Goal: Navigation & Orientation: Go to known website

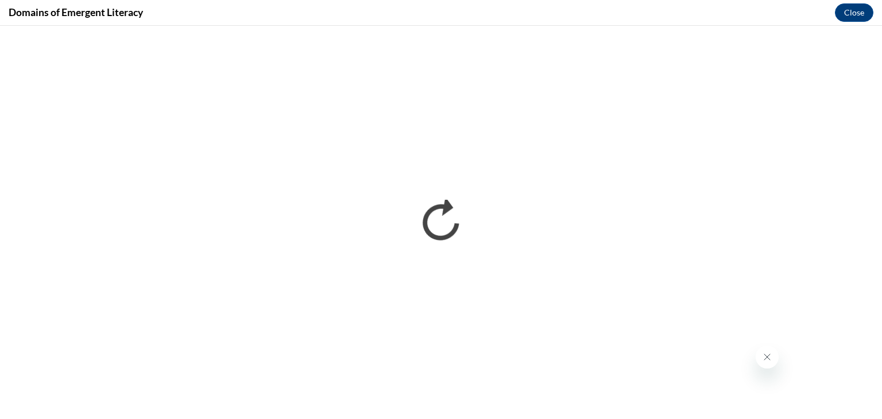
click at [764, 361] on icon "Close message from company" at bounding box center [766, 357] width 9 height 9
